Goal: Task Accomplishment & Management: Manage account settings

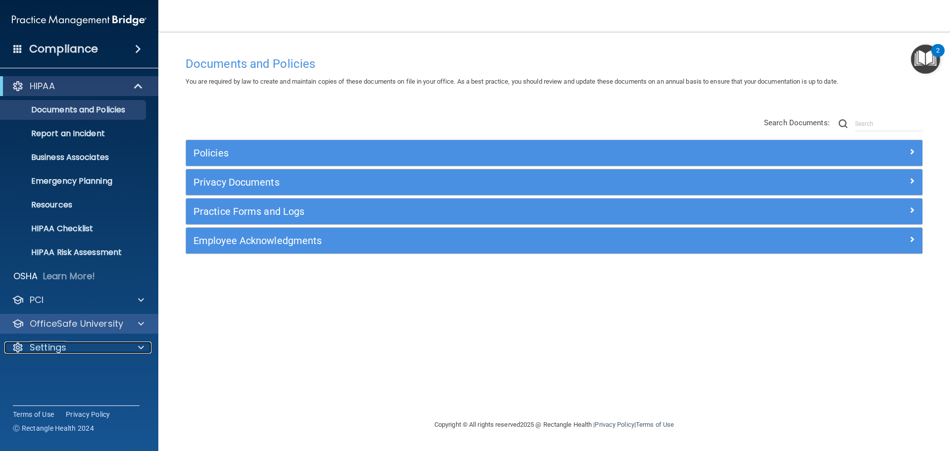
drag, startPoint x: 138, startPoint y: 348, endPoint x: 132, endPoint y: 315, distance: 33.8
click at [138, 348] on span at bounding box center [141, 347] width 6 height 12
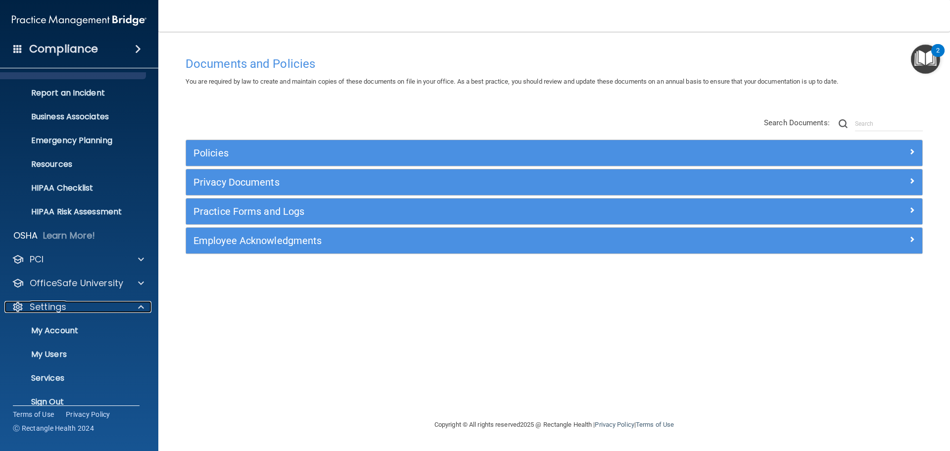
scroll to position [42, 0]
click at [69, 394] on link "Sign Out" at bounding box center [68, 400] width 156 height 20
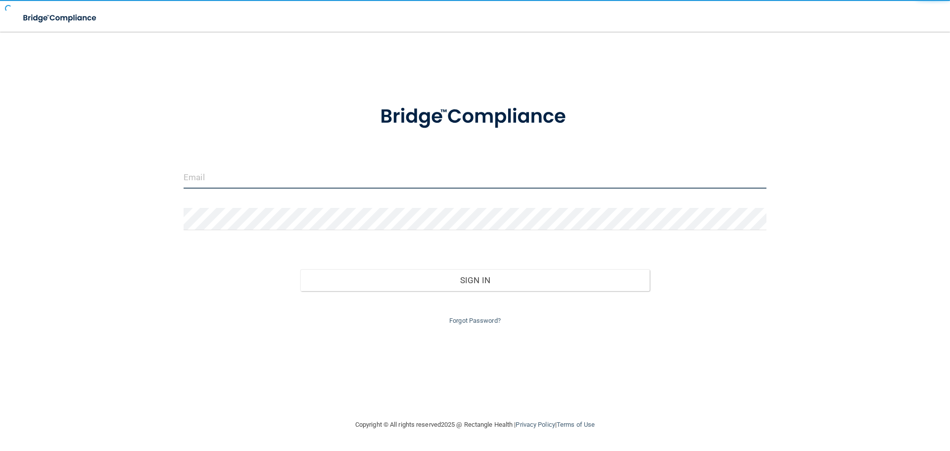
type input "[EMAIL_ADDRESS][DOMAIN_NAME]"
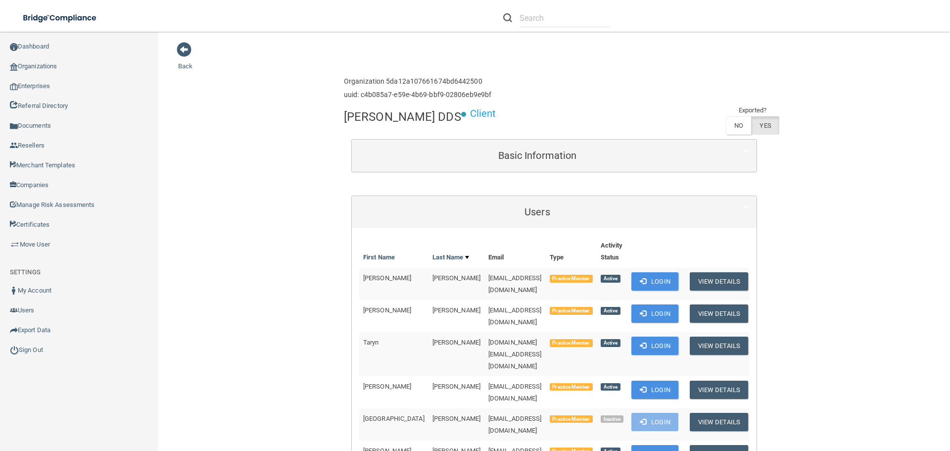
scroll to position [396, 0]
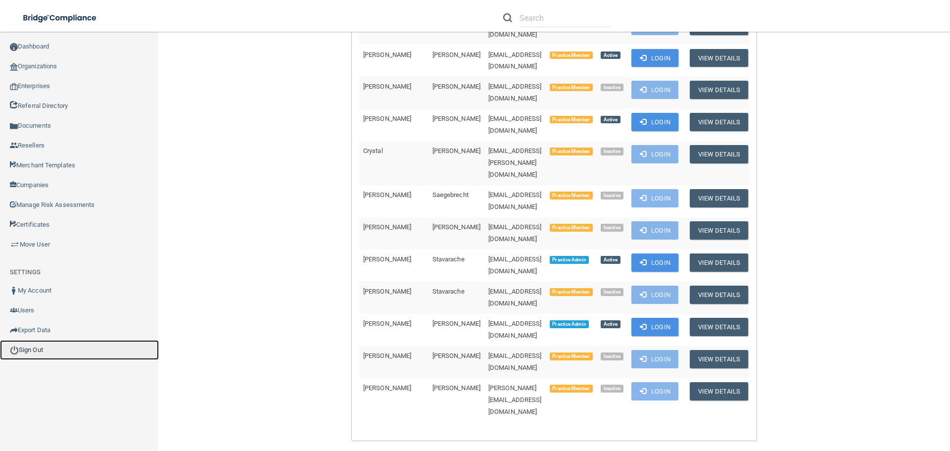
click at [27, 349] on link "Sign Out" at bounding box center [79, 350] width 159 height 20
